Goal: Task Accomplishment & Management: Complete application form

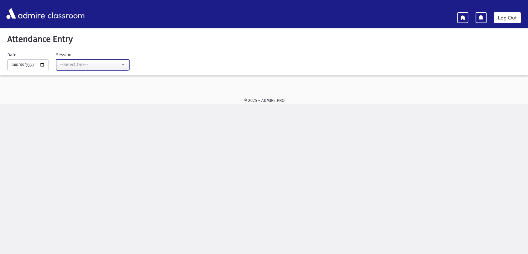
click at [109, 68] on div "--Select One--" at bounding box center [90, 65] width 60 height 7
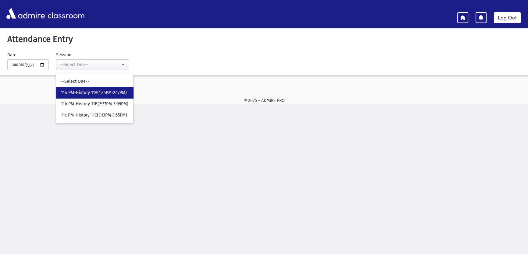
click at [123, 89] on link "11a PM-History 11A(1:35PM-2:17PM)" at bounding box center [94, 92] width 77 height 11
select select "****"
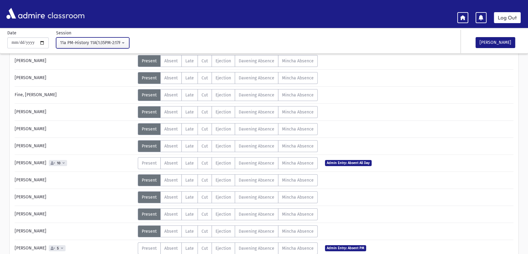
scroll to position [41, 0]
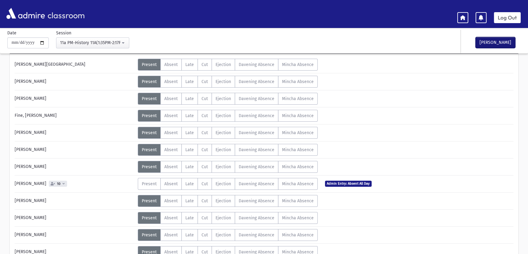
click at [506, 43] on button "[PERSON_NAME]" at bounding box center [495, 42] width 40 height 11
click at [503, 16] on link "Log Out" at bounding box center [507, 17] width 27 height 11
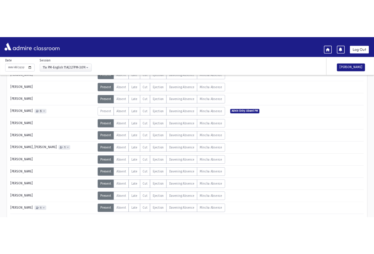
scroll to position [269, 0]
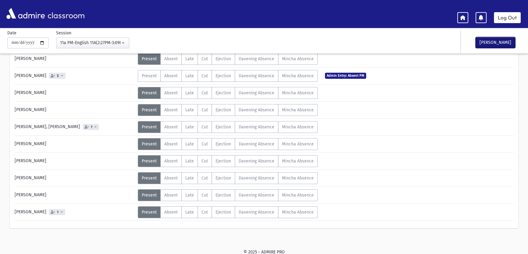
click at [504, 40] on button "[PERSON_NAME]" at bounding box center [495, 42] width 40 height 11
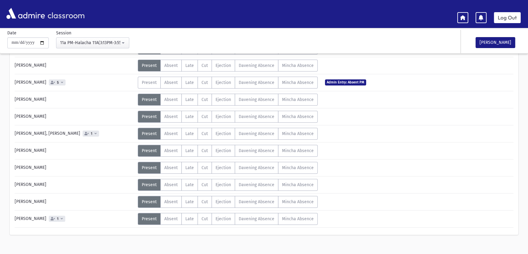
scroll to position [269, 0]
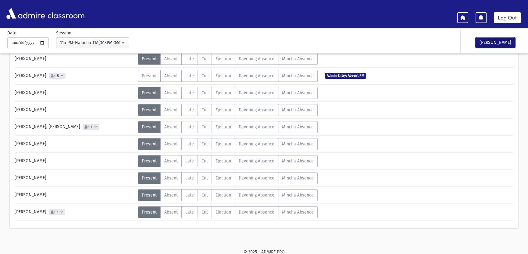
click at [498, 43] on button "[PERSON_NAME]" at bounding box center [495, 42] width 40 height 11
click at [507, 17] on link "Log Out" at bounding box center [507, 17] width 27 height 11
